Goal: Information Seeking & Learning: Learn about a topic

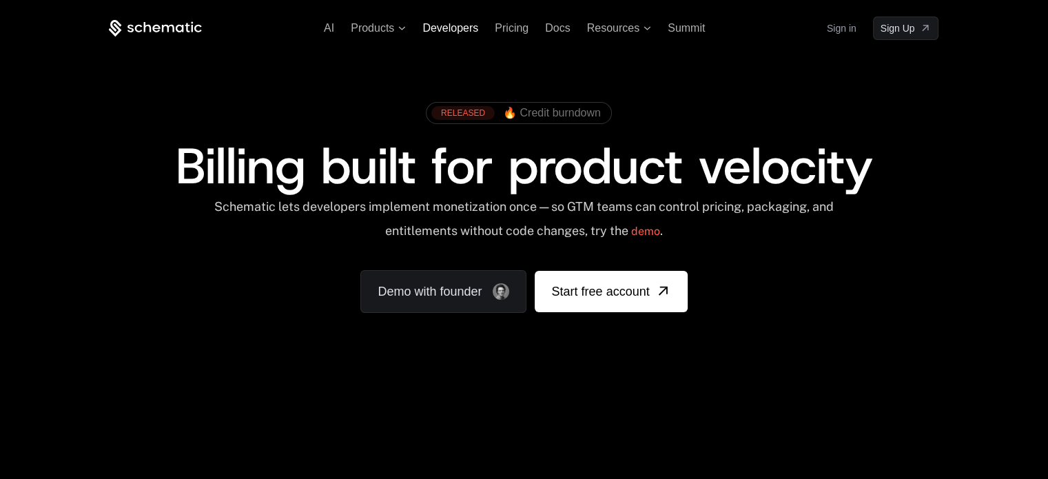
click at [449, 30] on span "Developers" at bounding box center [450, 28] width 56 height 12
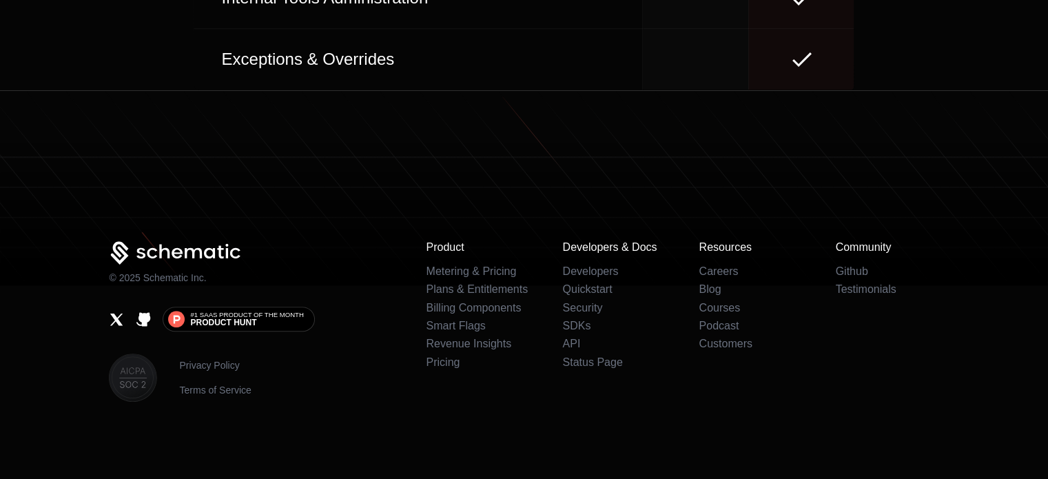
scroll to position [6515, 0]
click at [460, 269] on link "Metering & Pricing" at bounding box center [471, 271] width 90 height 12
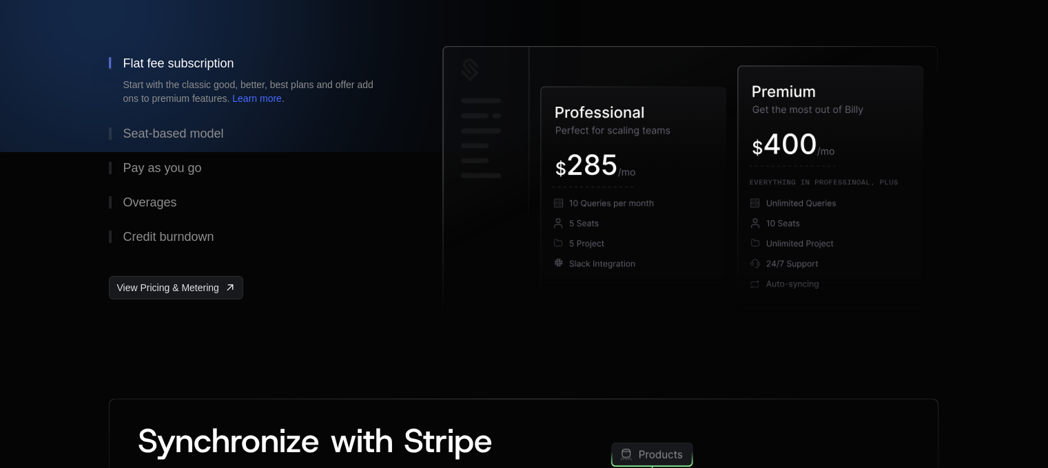
scroll to position [276, 0]
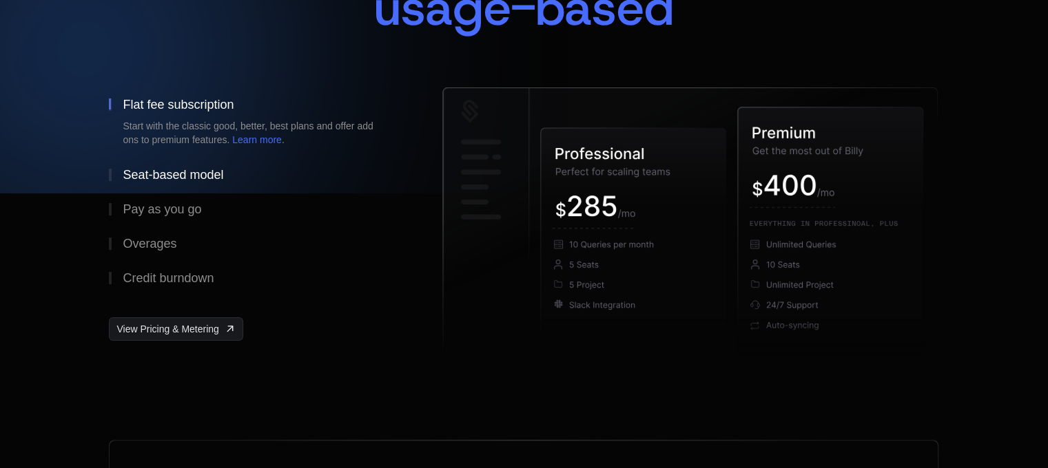
click at [185, 169] on div "Seat-based model" at bounding box center [173, 175] width 101 height 12
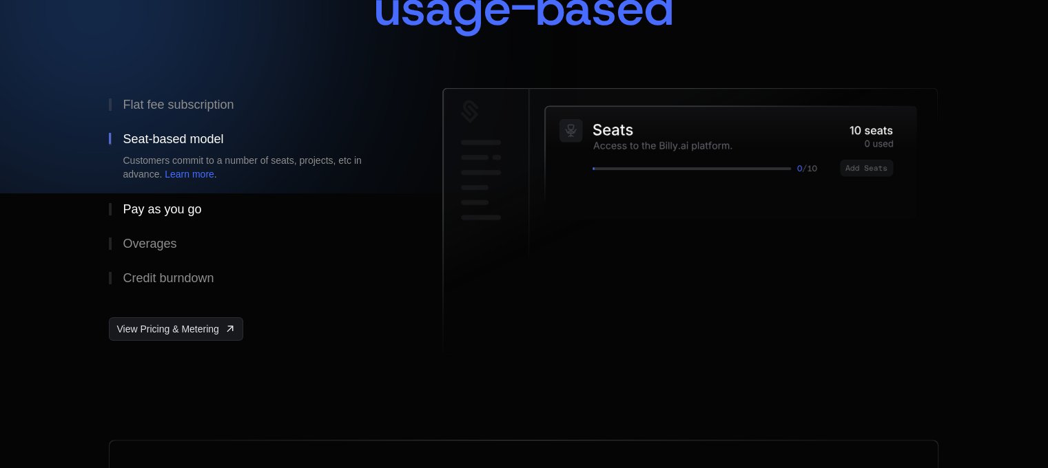
click at [168, 203] on div "Pay as you go" at bounding box center [162, 209] width 79 height 12
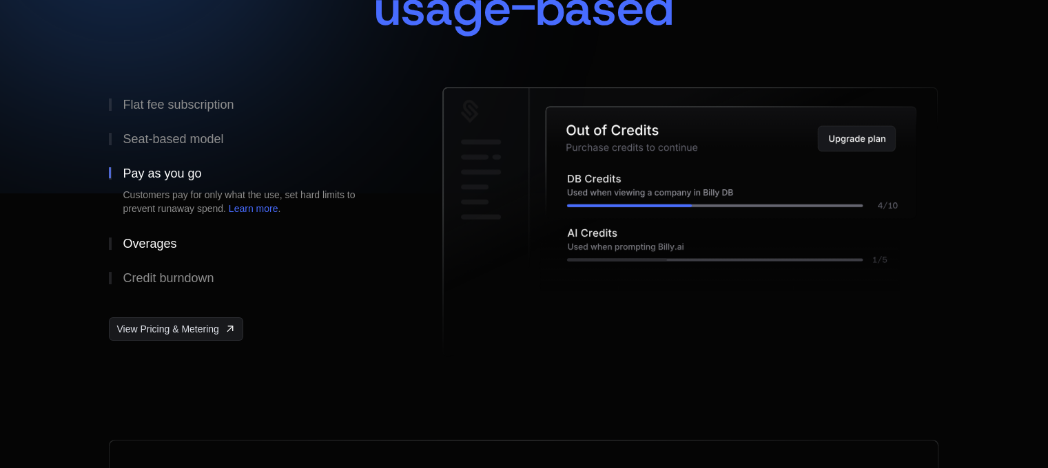
click at [163, 233] on button "Overages" at bounding box center [253, 244] width 289 height 34
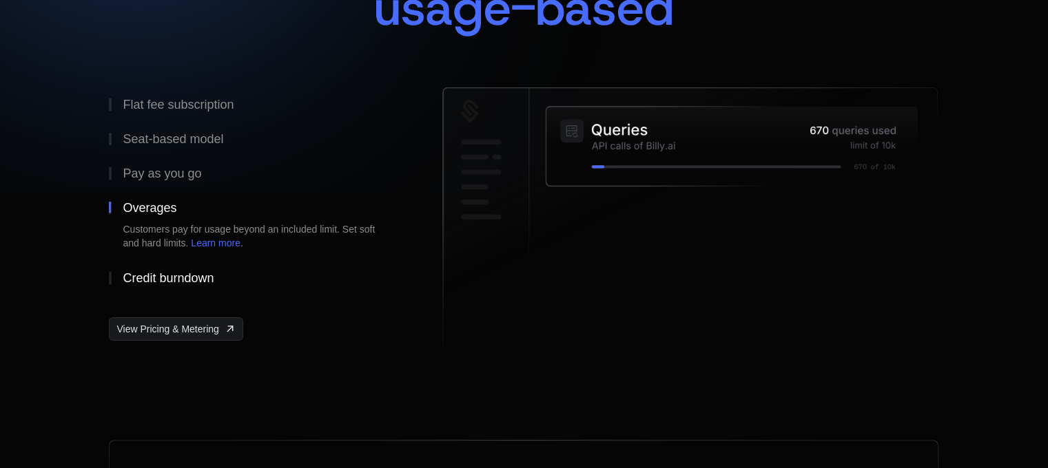
click at [157, 274] on div "Credit burndown" at bounding box center [168, 278] width 91 height 12
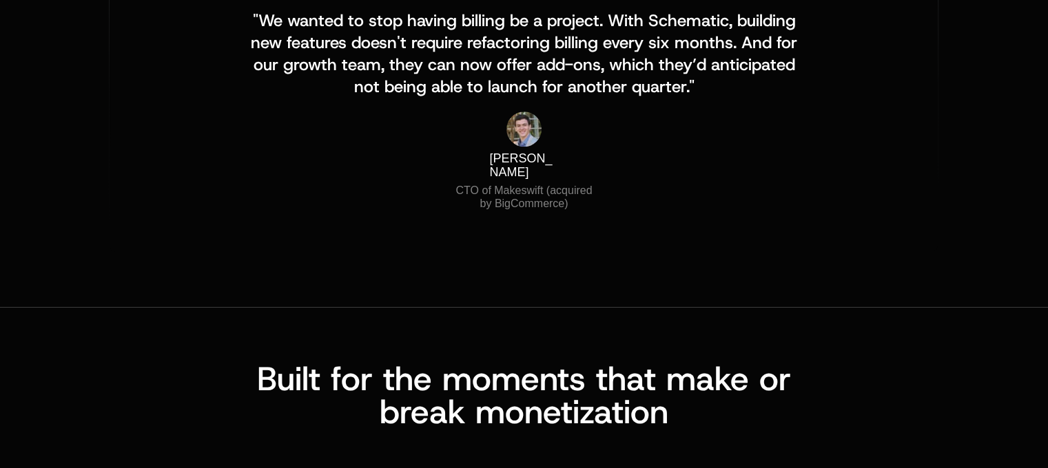
scroll to position [1791, 0]
